Goal: Task Accomplishment & Management: Complete application form

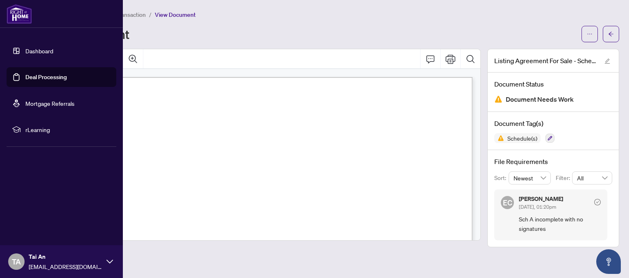
click at [25, 51] on link "Dashboard" at bounding box center [39, 50] width 28 height 7
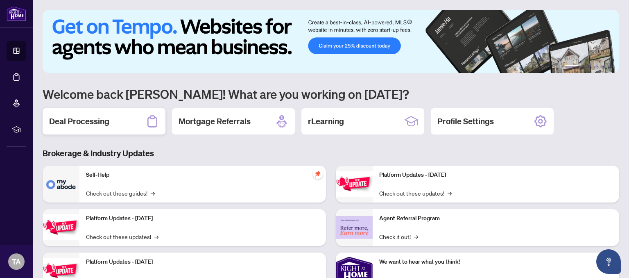
click at [92, 123] on h2 "Deal Processing" at bounding box center [79, 121] width 60 height 11
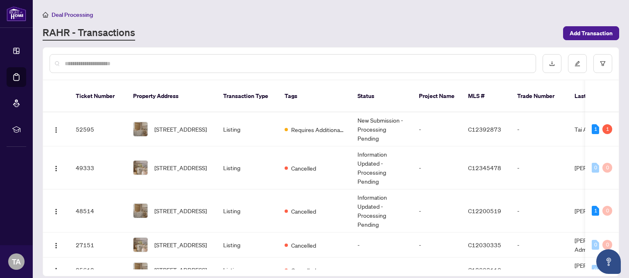
click at [127, 61] on input "text" at bounding box center [297, 63] width 464 height 9
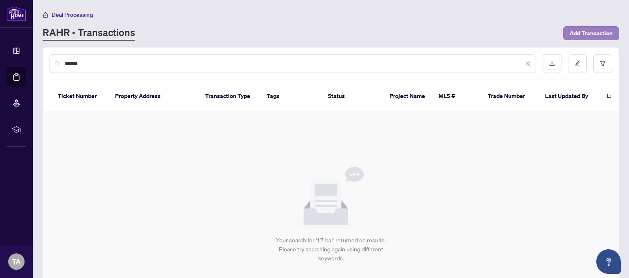
type input "******"
click at [591, 36] on span "Add Transaction" at bounding box center [591, 33] width 43 height 13
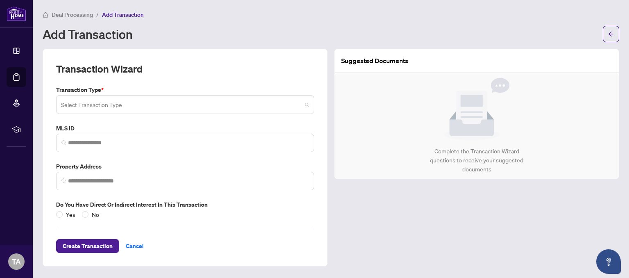
click at [107, 108] on input "search" at bounding box center [181, 106] width 241 height 18
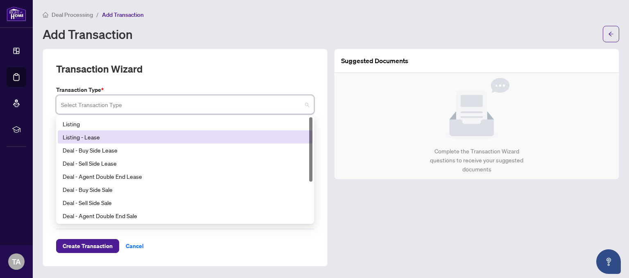
click at [94, 140] on div "Listing - Lease" at bounding box center [185, 136] width 245 height 9
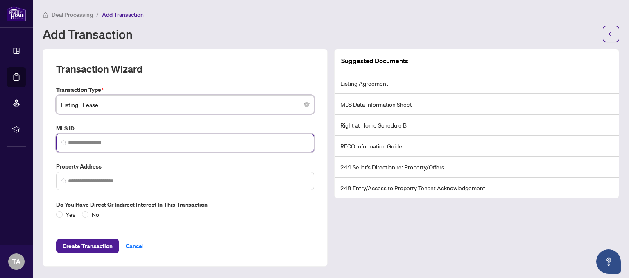
click at [124, 140] on input "search" at bounding box center [188, 142] width 241 height 9
click at [149, 144] on input "search" at bounding box center [188, 142] width 241 height 9
paste input "*********"
type input "*********"
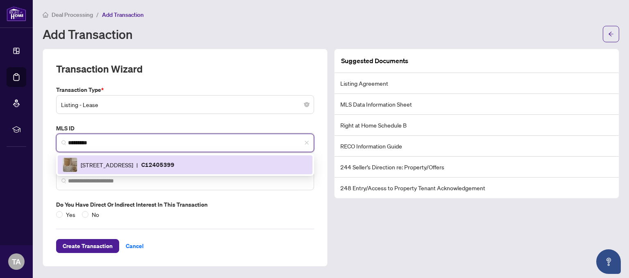
click at [174, 163] on p "C12405399" at bounding box center [157, 164] width 33 height 9
type input "**********"
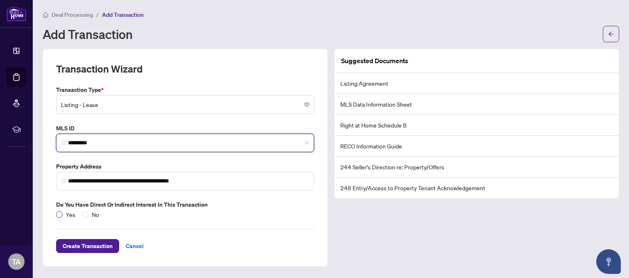
type input "*********"
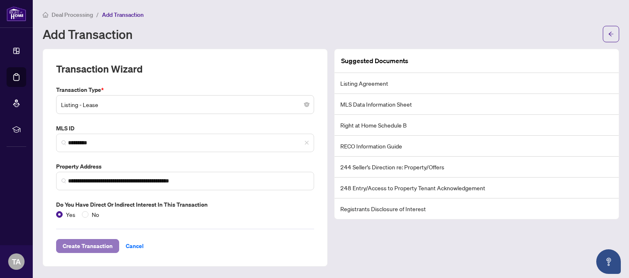
click at [89, 245] on span "Create Transaction" at bounding box center [88, 245] width 50 height 13
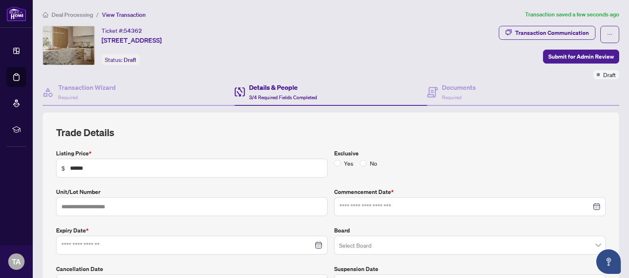
type input "**********"
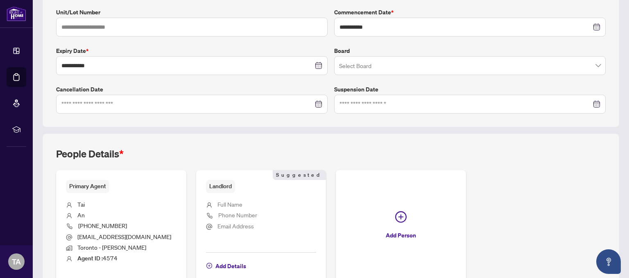
scroll to position [181, 0]
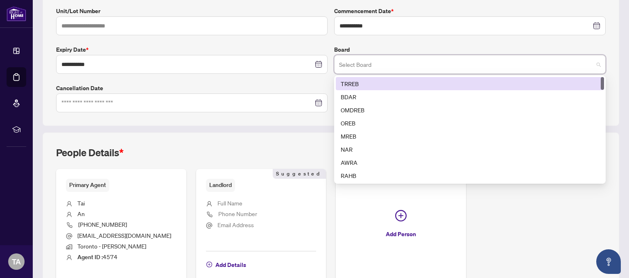
click at [465, 65] on input "search" at bounding box center [466, 66] width 254 height 18
click at [435, 83] on div "TRREB" at bounding box center [470, 83] width 258 height 9
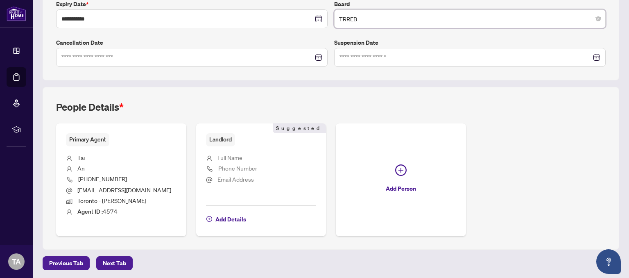
scroll to position [0, 0]
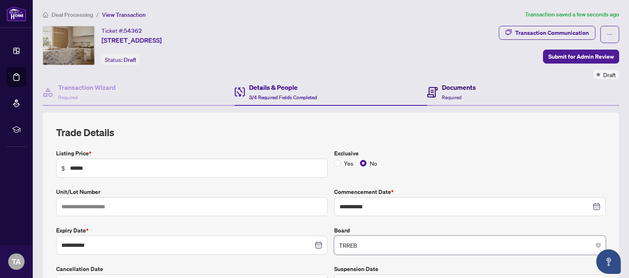
click at [450, 90] on h4 "Documents" at bounding box center [459, 87] width 34 height 10
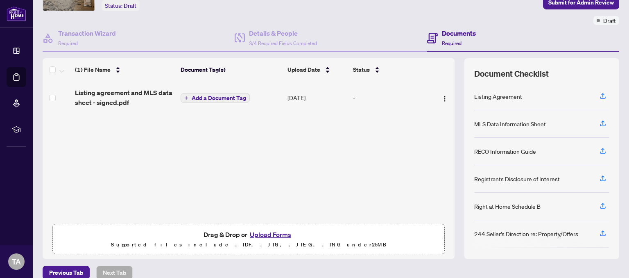
scroll to position [65, 0]
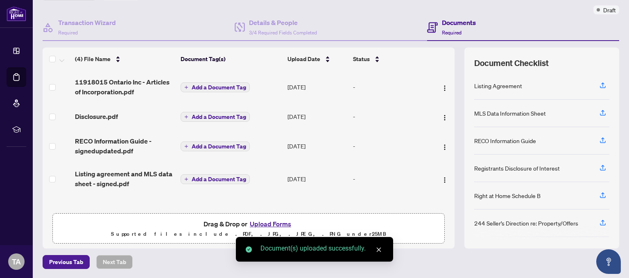
click at [216, 88] on span "Add a Document Tag" at bounding box center [219, 87] width 54 height 6
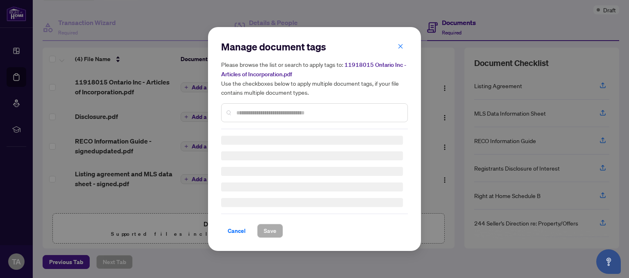
click at [272, 114] on div "Manage document tags Please browse the list or search to apply tags to: 1191801…" at bounding box center [314, 138] width 187 height 197
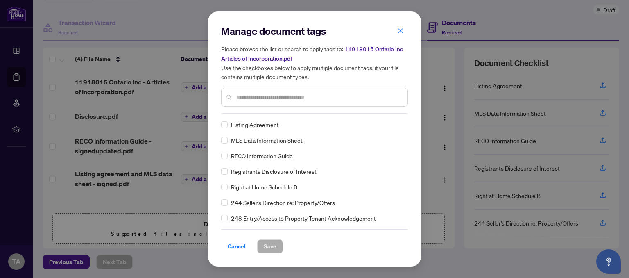
click at [280, 91] on div at bounding box center [314, 97] width 187 height 19
click at [275, 96] on input "text" at bounding box center [318, 97] width 165 height 9
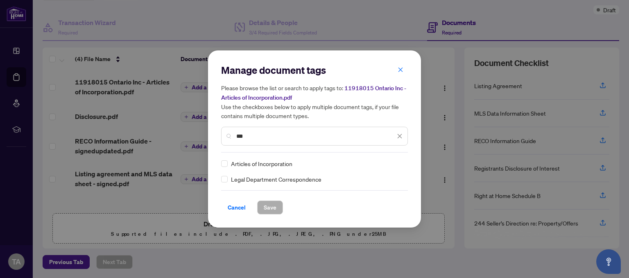
type input "***"
click at [268, 211] on span "Save" at bounding box center [270, 207] width 13 height 13
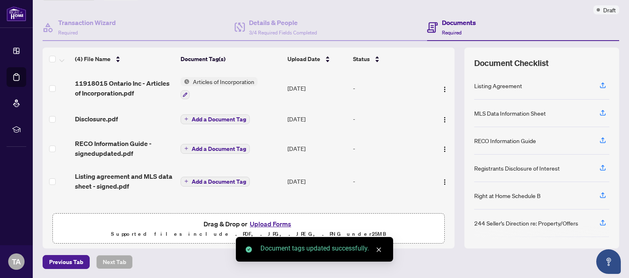
click at [218, 120] on span "Add a Document Tag" at bounding box center [219, 119] width 54 height 6
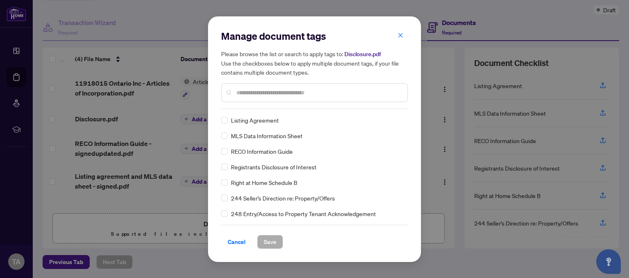
click at [302, 105] on div "Manage document tags Please browse the list or search to apply tags to: Disclos…" at bounding box center [314, 68] width 187 height 79
click at [314, 91] on input "text" at bounding box center [318, 92] width 165 height 9
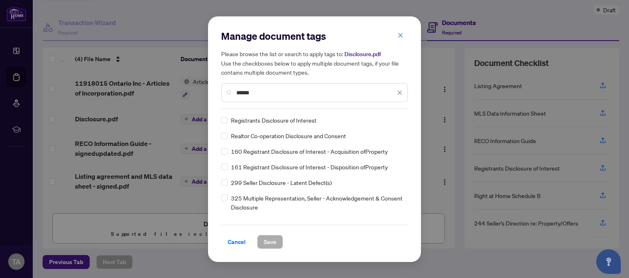
type input "******"
click at [267, 245] on span "Save" at bounding box center [270, 241] width 13 height 13
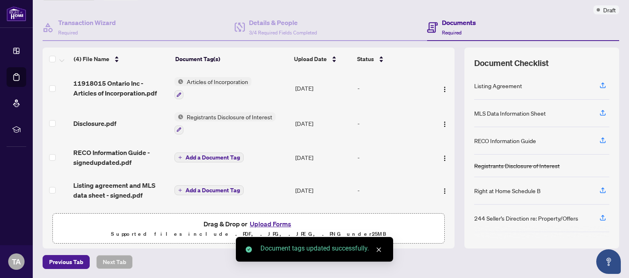
click at [229, 158] on span "Add a Document Tag" at bounding box center [213, 157] width 54 height 6
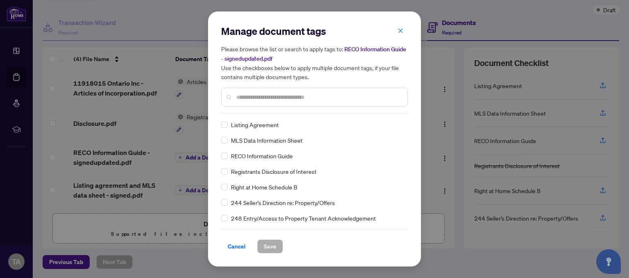
click at [246, 95] on input "text" at bounding box center [318, 97] width 165 height 9
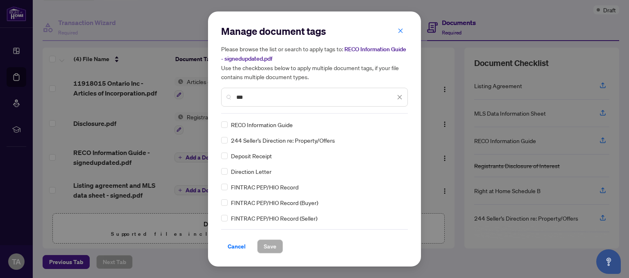
type input "***"
click at [271, 247] on span "Save" at bounding box center [270, 246] width 13 height 13
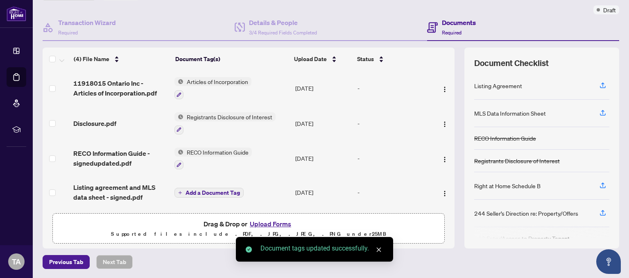
click at [214, 191] on span "Add a Document Tag" at bounding box center [213, 193] width 54 height 6
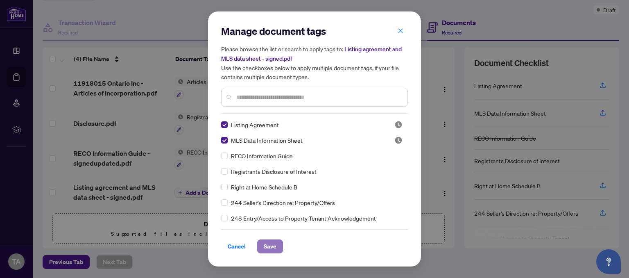
click at [271, 247] on span "Save" at bounding box center [270, 246] width 13 height 13
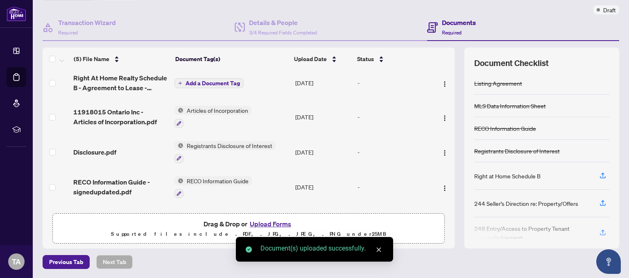
scroll to position [0, 0]
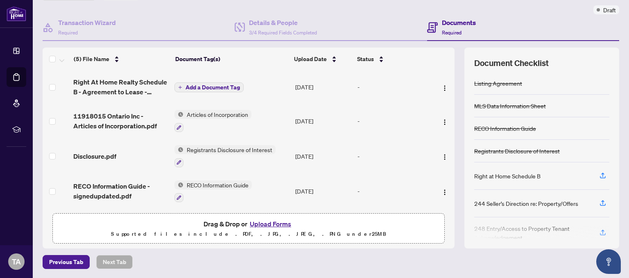
click at [219, 87] on span "Add a Document Tag" at bounding box center [213, 87] width 54 height 6
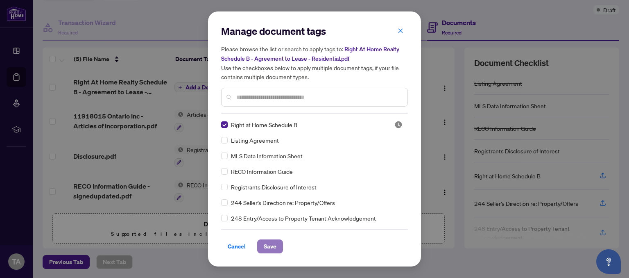
click at [260, 245] on button "Save" at bounding box center [270, 246] width 26 height 14
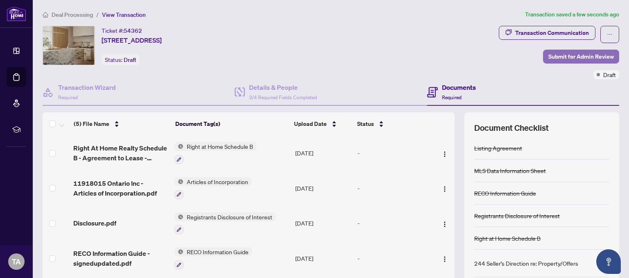
click at [572, 57] on span "Submit for Admin Review" at bounding box center [581, 56] width 66 height 13
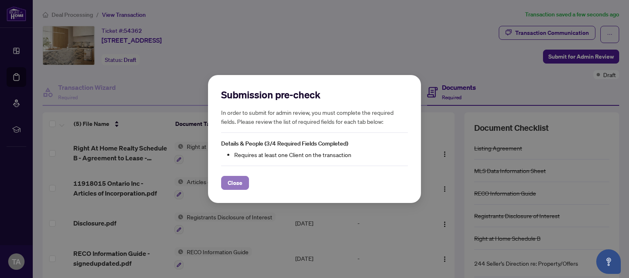
click at [232, 184] on span "Close" at bounding box center [235, 182] width 15 height 13
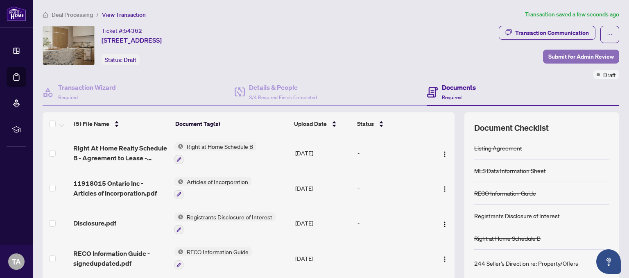
click at [578, 56] on span "Submit for Admin Review" at bounding box center [581, 56] width 66 height 13
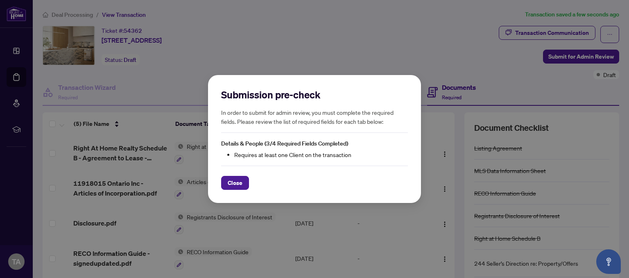
click at [303, 153] on li "Requires at least one Client on the transaction" at bounding box center [321, 154] width 174 height 9
click at [295, 155] on li "Requires at least one Client on the transaction" at bounding box center [321, 154] width 174 height 9
click at [242, 183] on button "Close" at bounding box center [235, 183] width 28 height 14
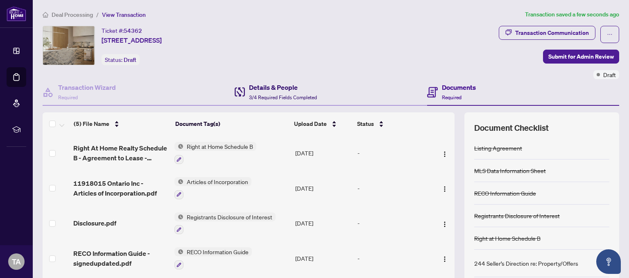
click at [275, 91] on h4 "Details & People" at bounding box center [283, 87] width 68 height 10
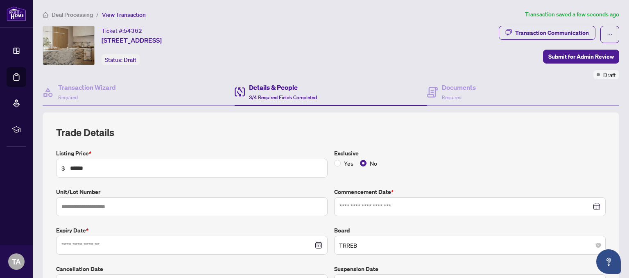
type input "**********"
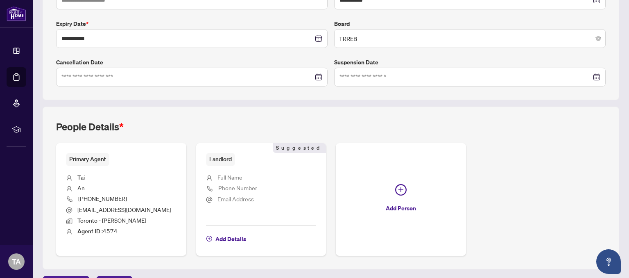
scroll to position [226, 0]
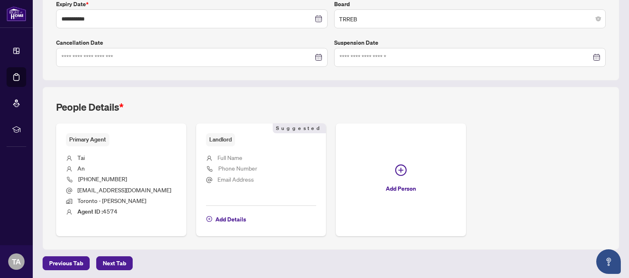
click at [101, 156] on li "Tai" at bounding box center [121, 158] width 111 height 11
click at [235, 158] on span "Full Name" at bounding box center [229, 157] width 25 height 7
click at [237, 154] on span "Full Name" at bounding box center [229, 157] width 25 height 7
click at [227, 215] on span "Add Details" at bounding box center [230, 219] width 31 height 13
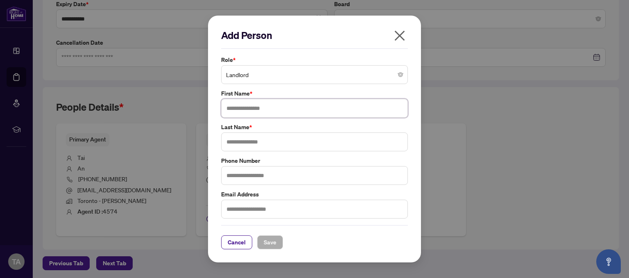
click at [306, 111] on input "text" at bounding box center [314, 108] width 187 height 19
click at [383, 75] on span "Landlord" at bounding box center [314, 75] width 177 height 16
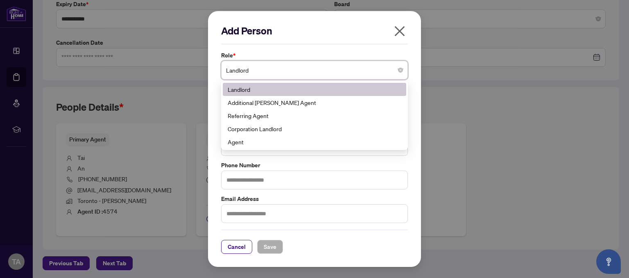
click at [393, 73] on span "Landlord" at bounding box center [314, 70] width 177 height 16
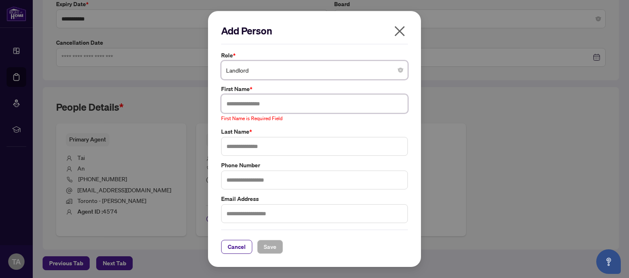
click at [312, 106] on input "text" at bounding box center [314, 103] width 187 height 19
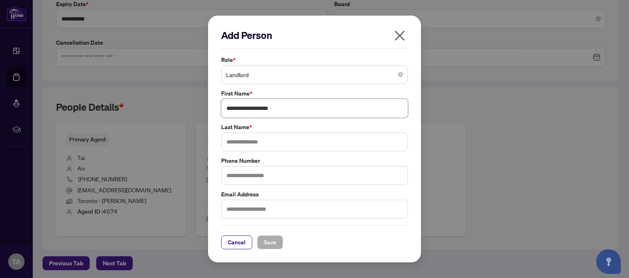
type input "**********"
click at [323, 147] on input "text" at bounding box center [314, 141] width 187 height 19
type input "*"
type input "**********"
click at [266, 241] on span "Save" at bounding box center [270, 242] width 13 height 13
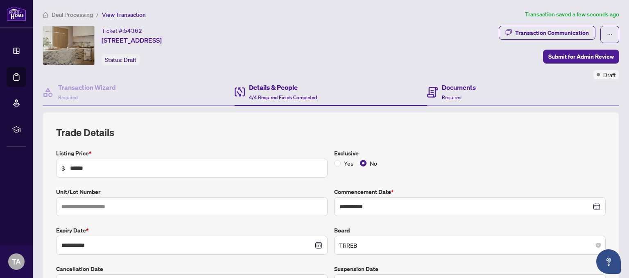
scroll to position [0, 0]
click at [566, 57] on span "Submit for Admin Review" at bounding box center [581, 56] width 66 height 13
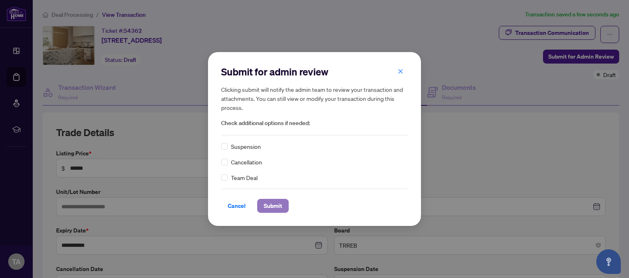
click at [269, 204] on span "Submit" at bounding box center [273, 205] width 18 height 13
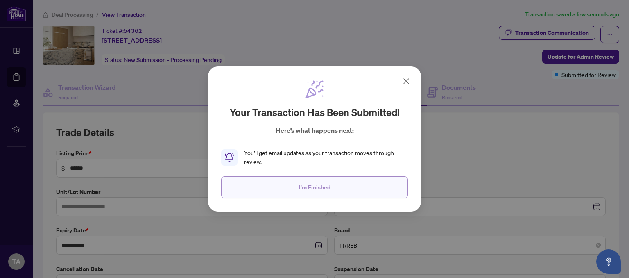
click at [342, 185] on button "I'm Finished" at bounding box center [314, 187] width 187 height 22
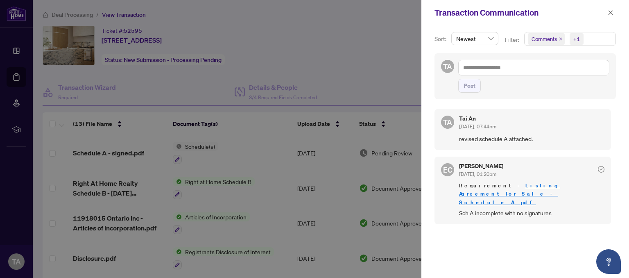
click at [310, 52] on div at bounding box center [314, 139] width 629 height 278
click at [16, 16] on div at bounding box center [314, 139] width 629 height 278
click at [16, 52] on div at bounding box center [314, 139] width 629 height 278
click at [582, 148] on div "[PERSON_NAME] An [DATE], 07:44pm revised schedule A attached." at bounding box center [523, 129] width 177 height 41
